Goal: Information Seeking & Learning: Learn about a topic

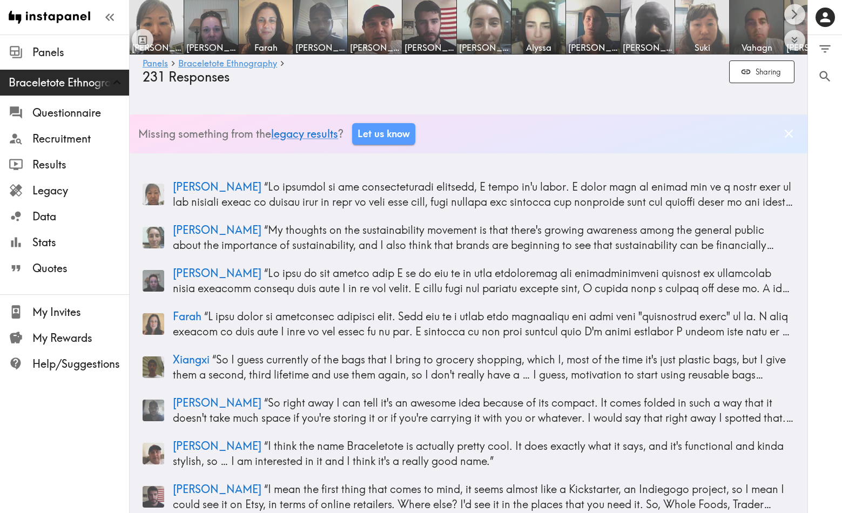
click at [701, 30] on img at bounding box center [702, 27] width 57 height 57
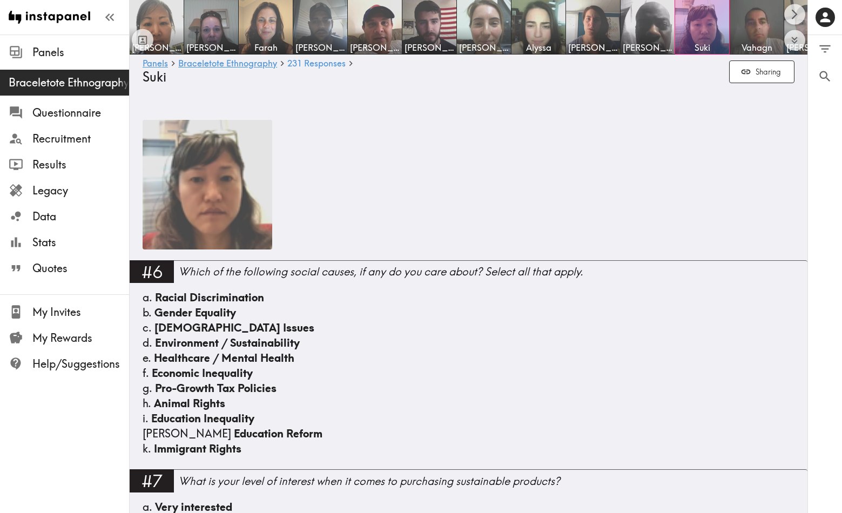
click at [224, 197] on img at bounding box center [208, 185] width 130 height 130
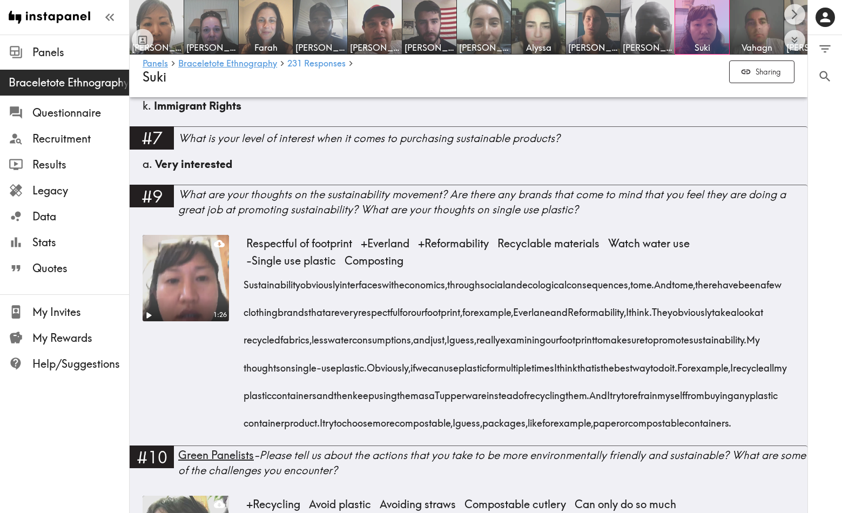
scroll to position [349, 0]
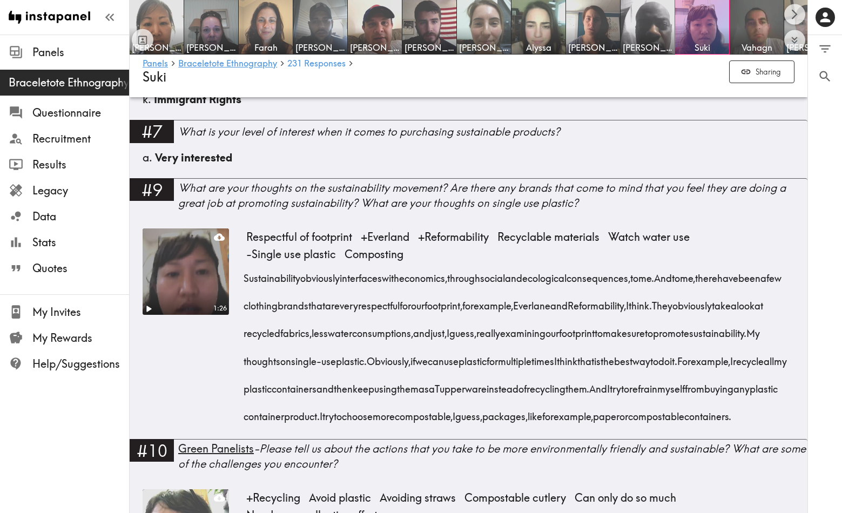
click at [156, 305] on div "1:26" at bounding box center [186, 309] width 86 height 12
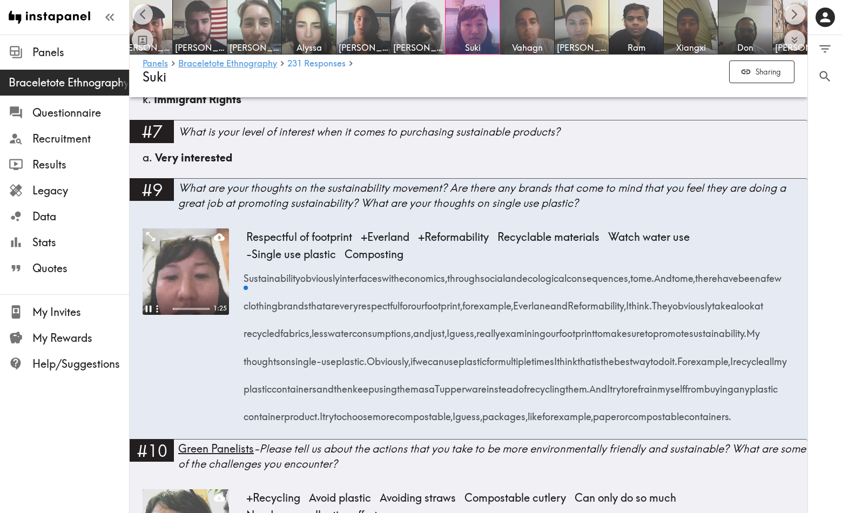
scroll to position [0, 234]
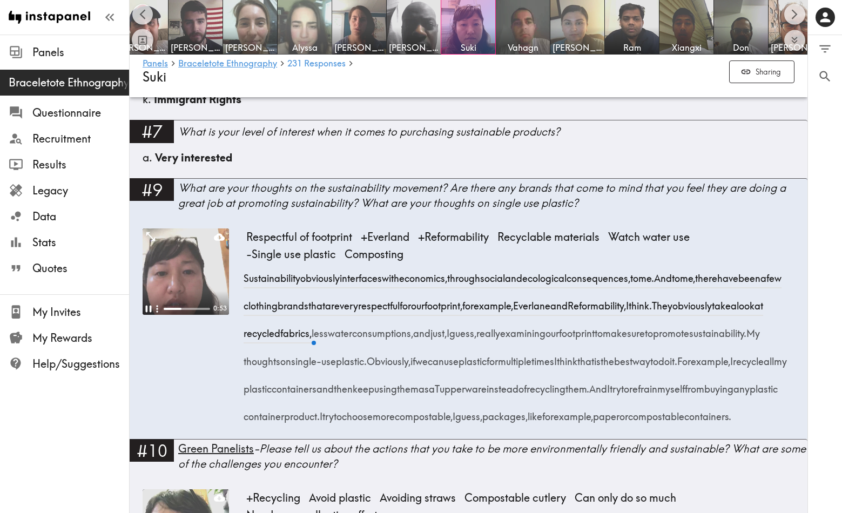
click at [309, 36] on img at bounding box center [304, 27] width 57 height 57
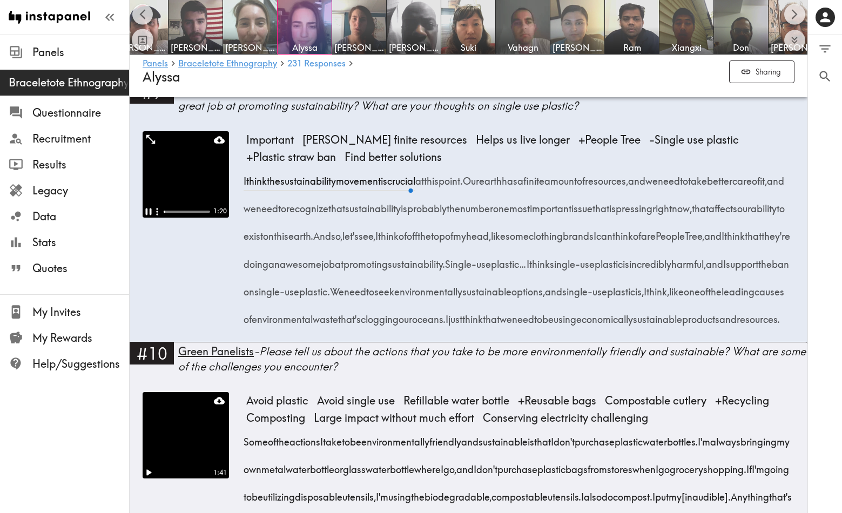
scroll to position [373, 0]
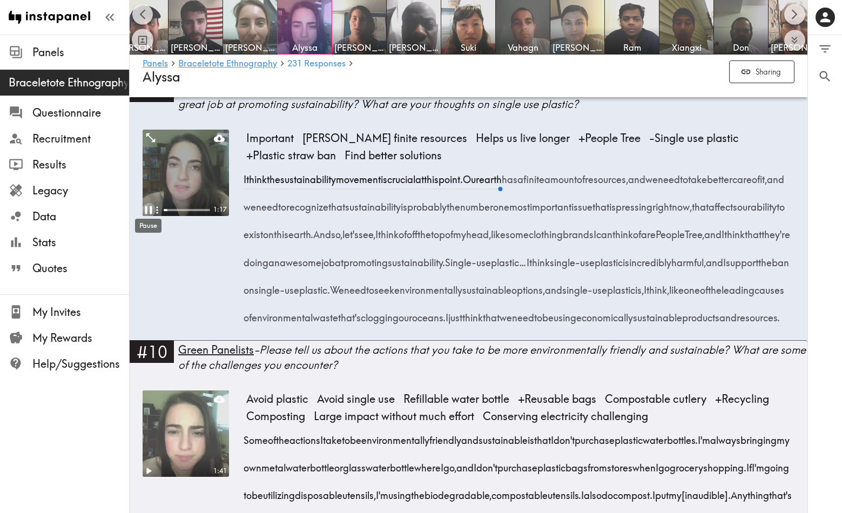
click at [148, 208] on icon "Pause" at bounding box center [148, 210] width 14 height 14
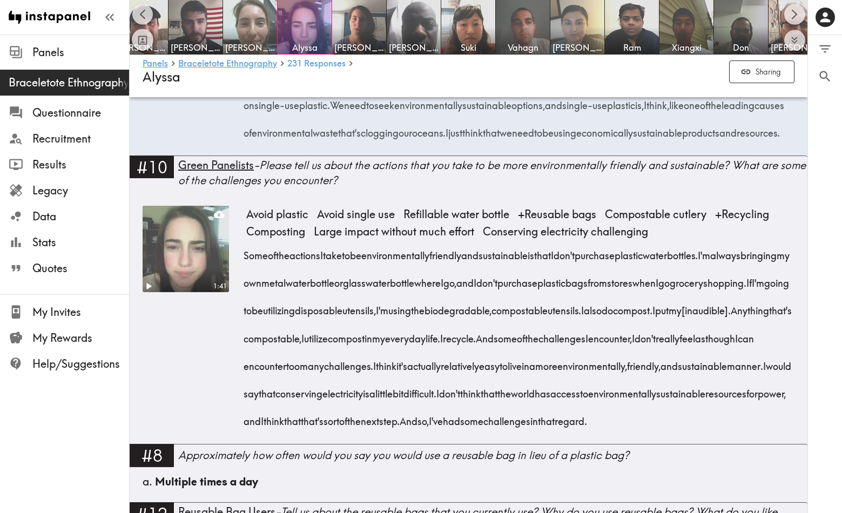
scroll to position [570, 0]
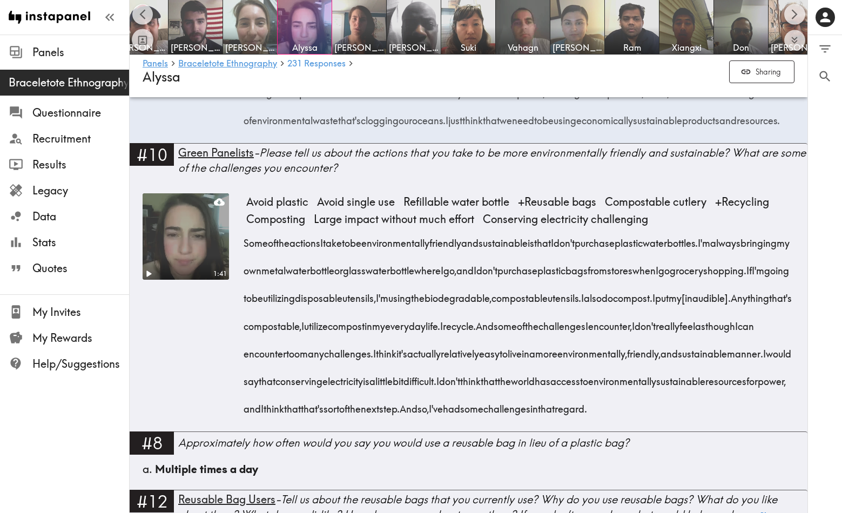
click at [182, 279] on video at bounding box center [185, 236] width 91 height 91
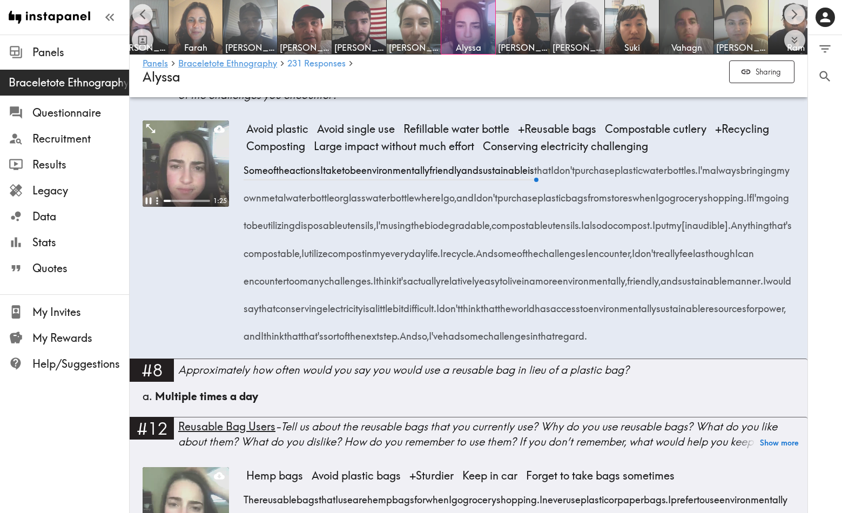
scroll to position [645, 0]
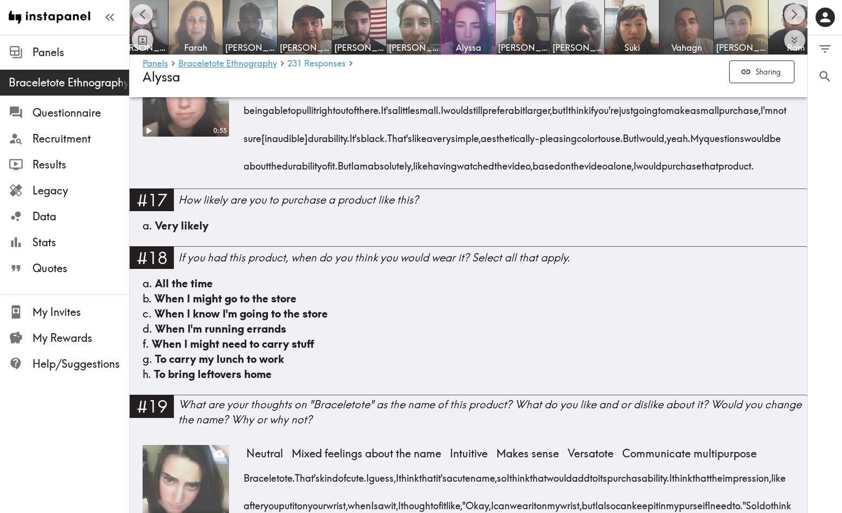
click at [195, 19] on img at bounding box center [195, 27] width 57 height 57
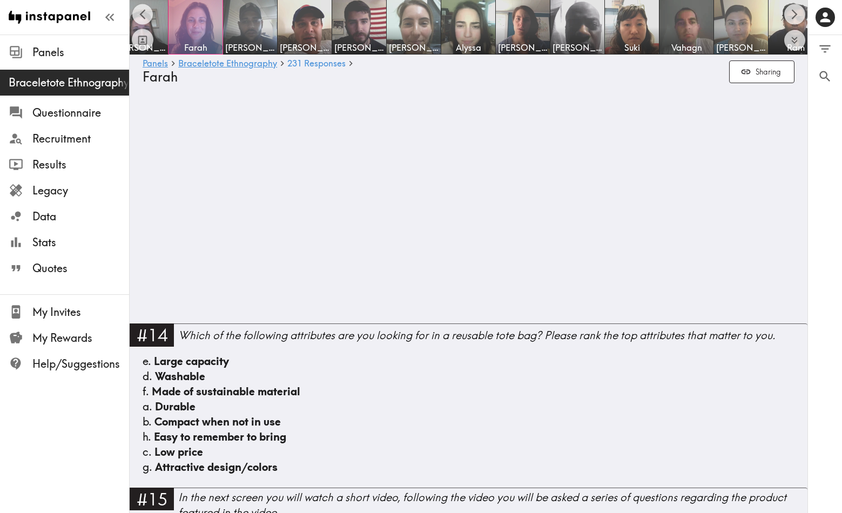
scroll to position [917, 0]
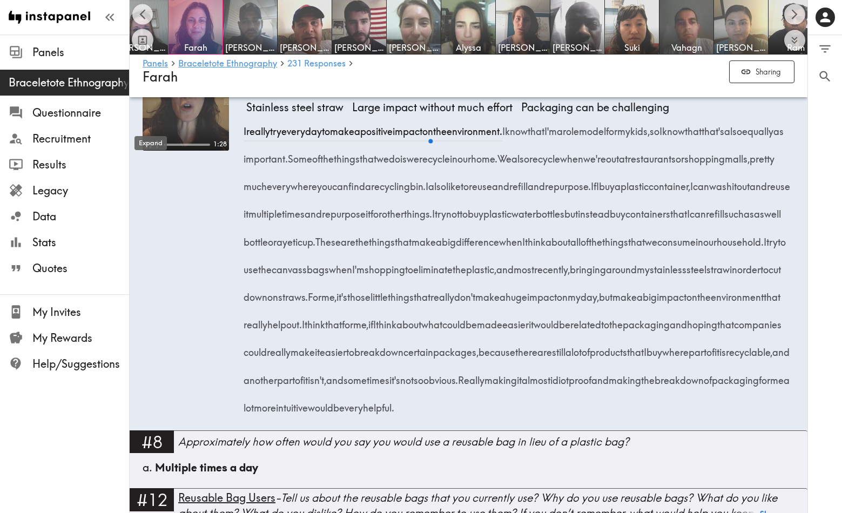
click at [156, 79] on icon "Expand" at bounding box center [151, 72] width 14 height 14
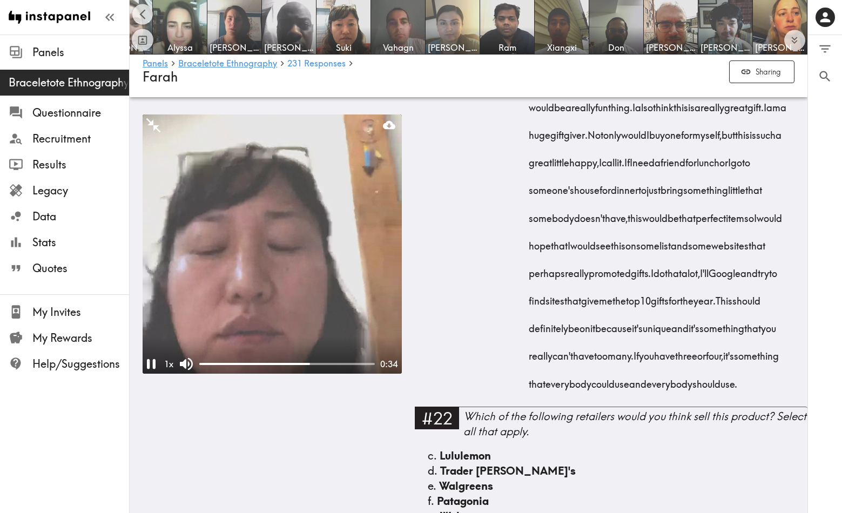
scroll to position [4890, 0]
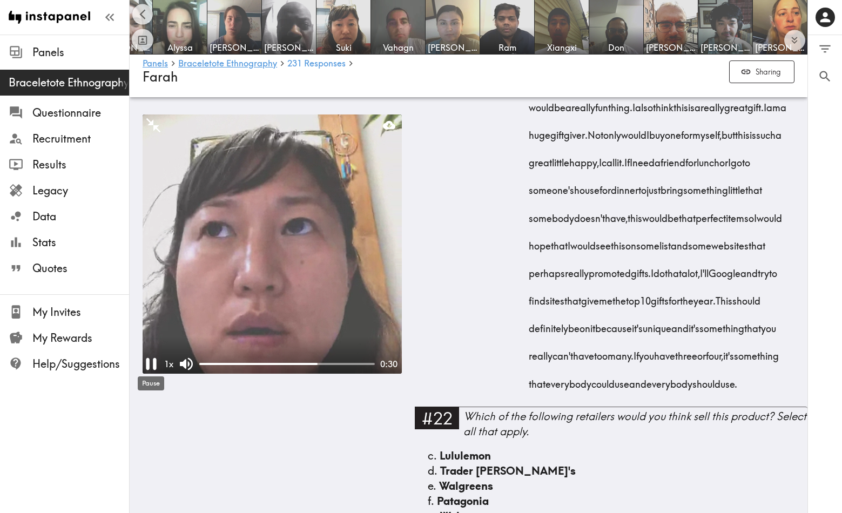
click at [152, 365] on icon "Pause" at bounding box center [151, 364] width 21 height 21
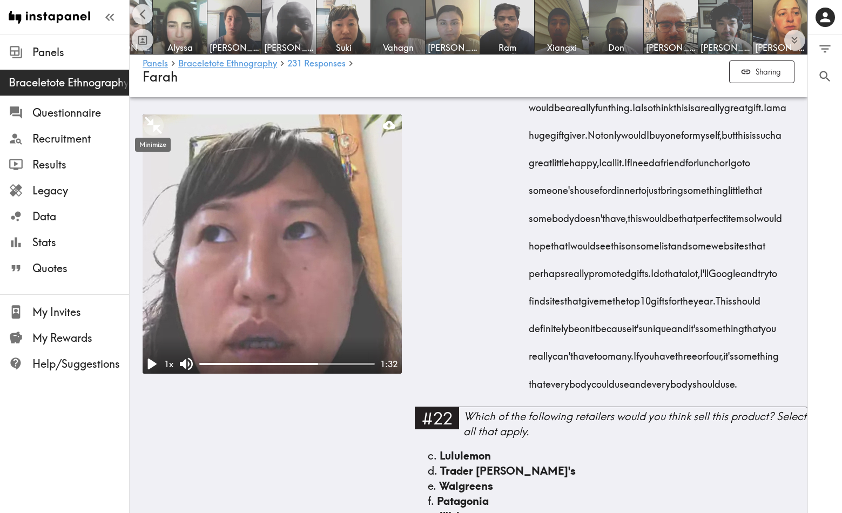
click at [153, 121] on icon "Minimize" at bounding box center [153, 125] width 17 height 17
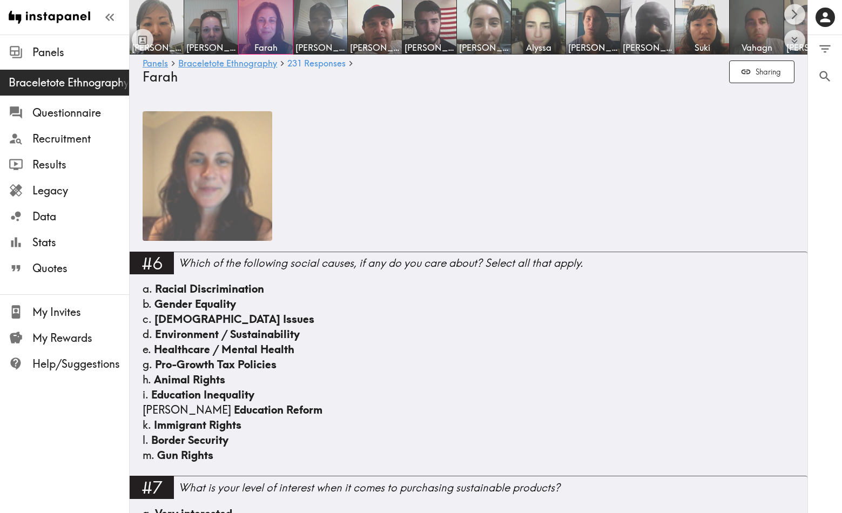
scroll to position [6, 0]
